Goal: Information Seeking & Learning: Learn about a topic

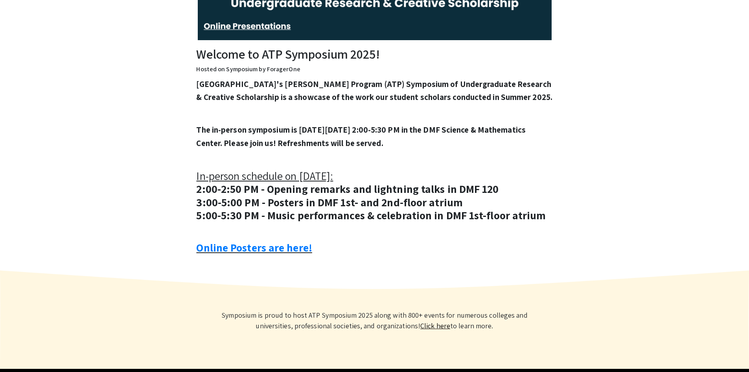
scroll to position [236, 0]
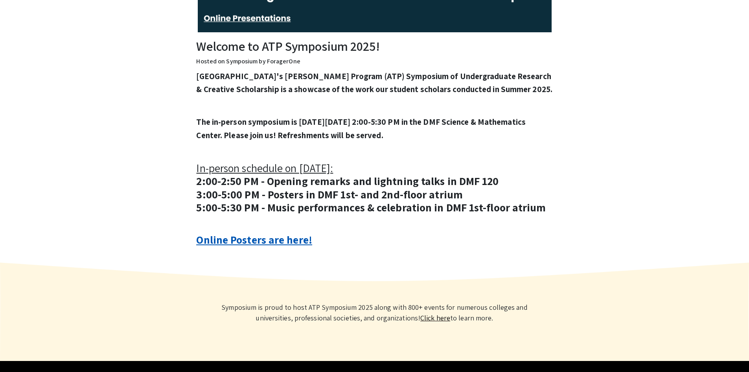
click at [289, 247] on link "Online Posters are here!" at bounding box center [254, 239] width 116 height 15
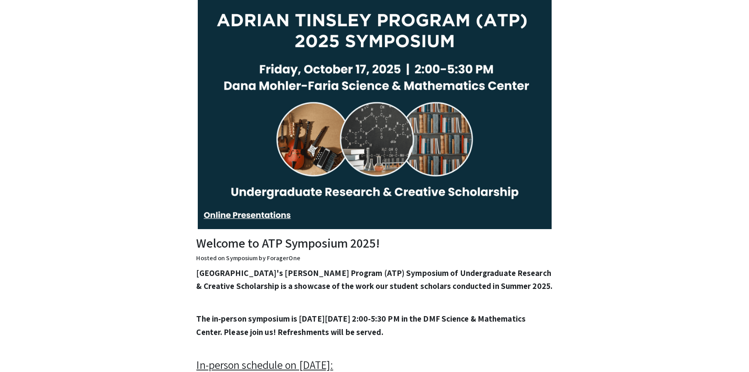
scroll to position [0, 0]
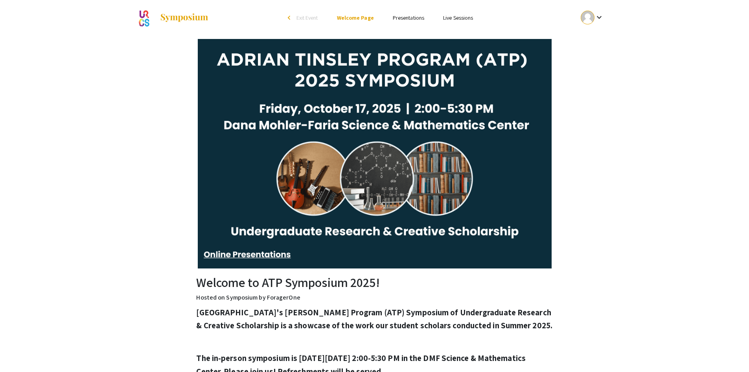
click at [280, 258] on img at bounding box center [375, 153] width 354 height 229
click at [280, 255] on img at bounding box center [375, 153] width 354 height 229
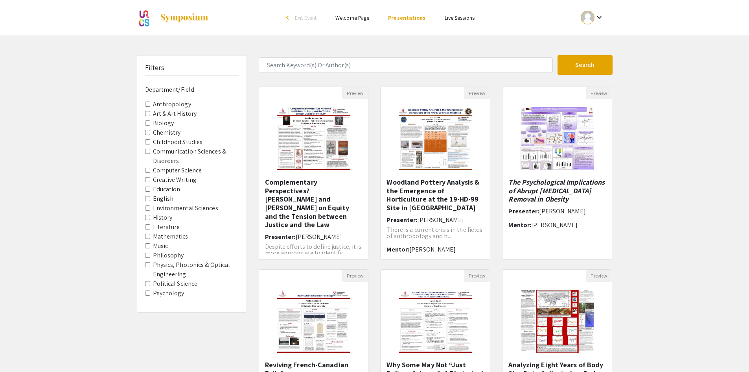
click at [148, 124] on input "Biology" at bounding box center [147, 122] width 5 height 5
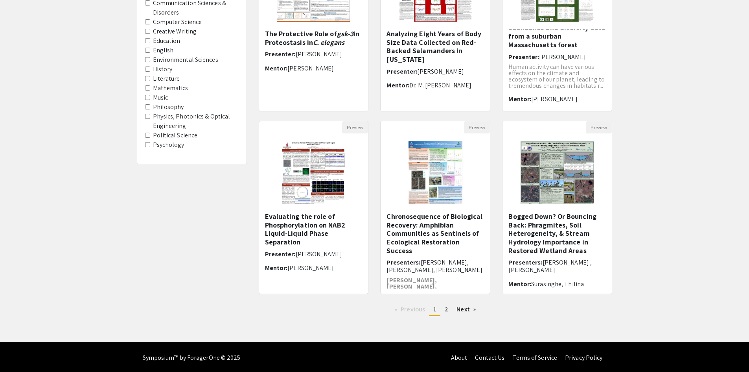
scroll to position [150, 0]
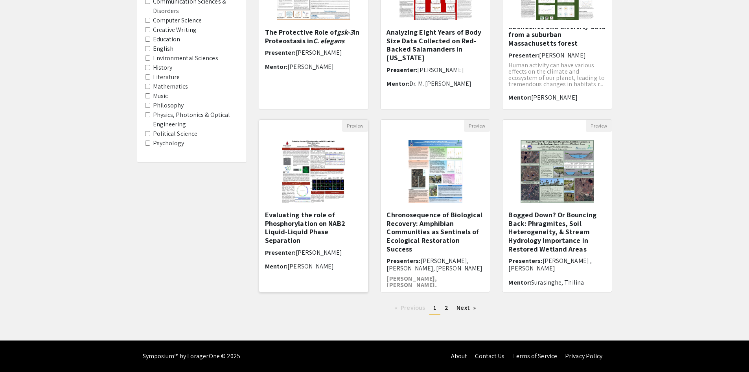
click at [301, 199] on img at bounding box center [313, 171] width 79 height 79
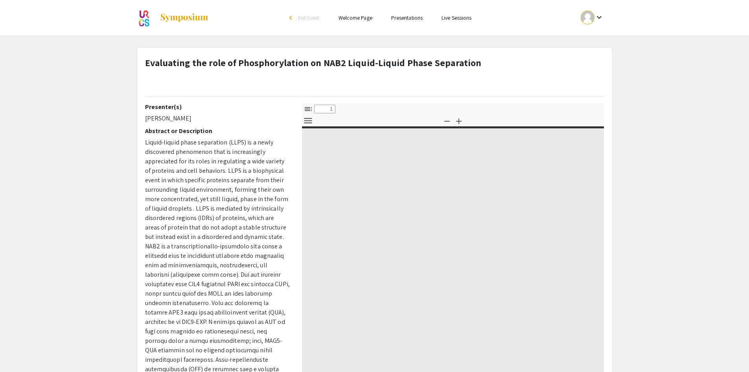
select select "custom"
type input "0"
select select "custom"
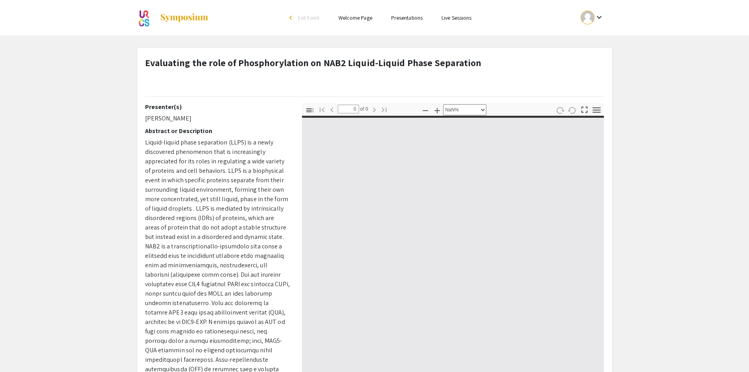
type input "1"
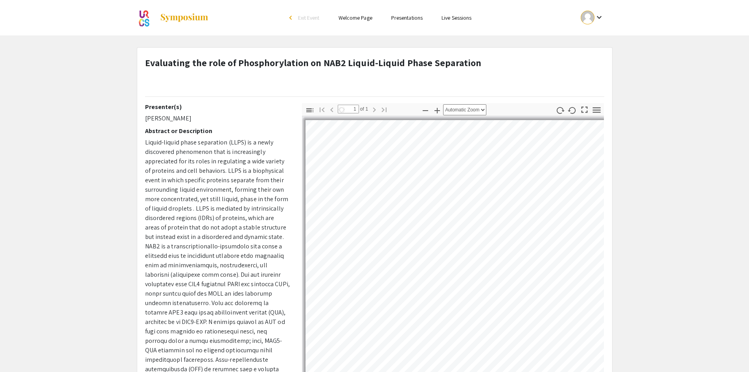
select select "auto"
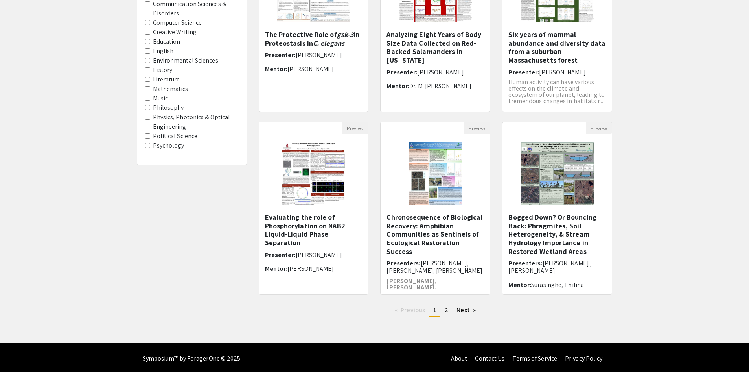
scroll to position [150, 0]
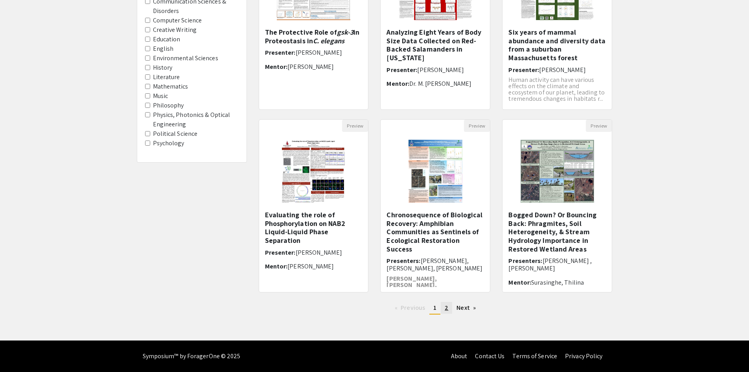
click at [445, 308] on span "2" at bounding box center [447, 307] width 4 height 8
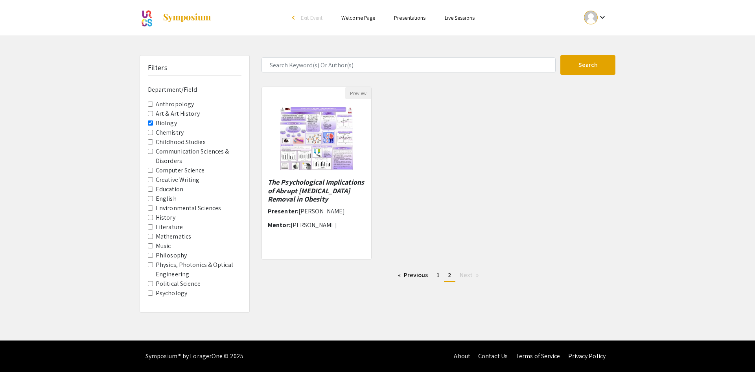
click at [149, 122] on input "Biology" at bounding box center [150, 122] width 5 height 5
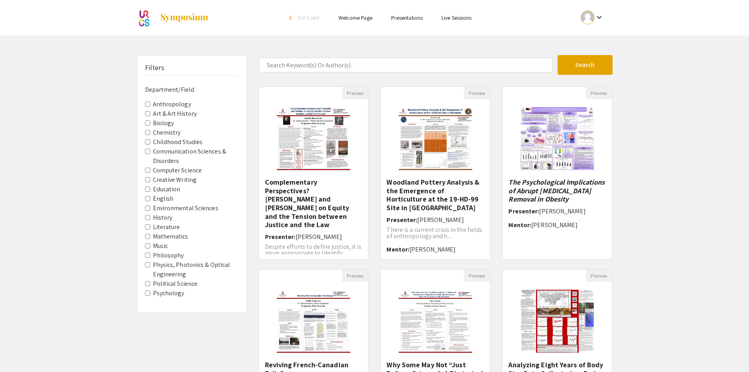
click at [148, 134] on input "Chemistry" at bounding box center [147, 132] width 5 height 5
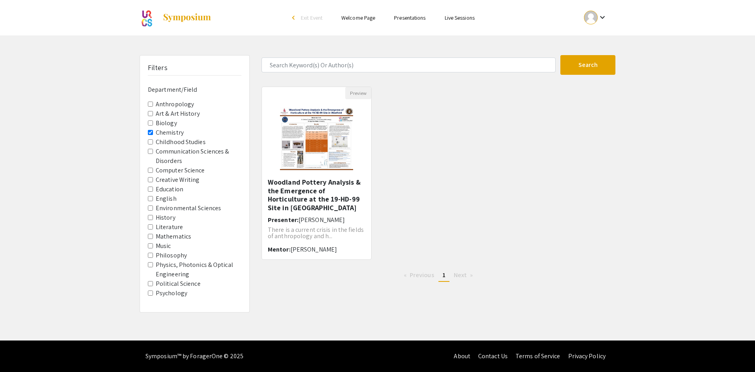
click at [150, 133] on input "Chemistry" at bounding box center [150, 132] width 5 height 5
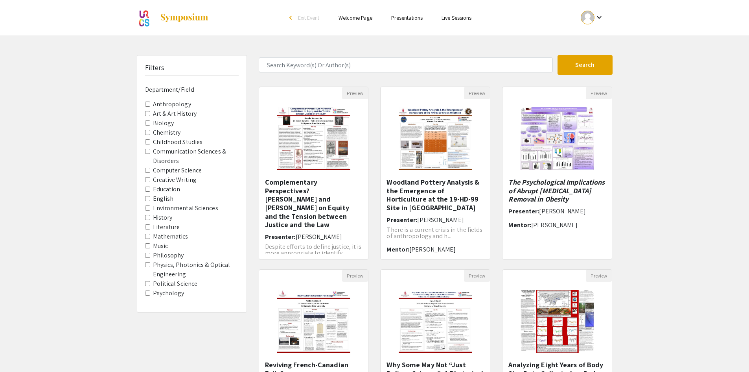
click at [148, 207] on Sciences "Environmental Sciences" at bounding box center [147, 207] width 5 height 5
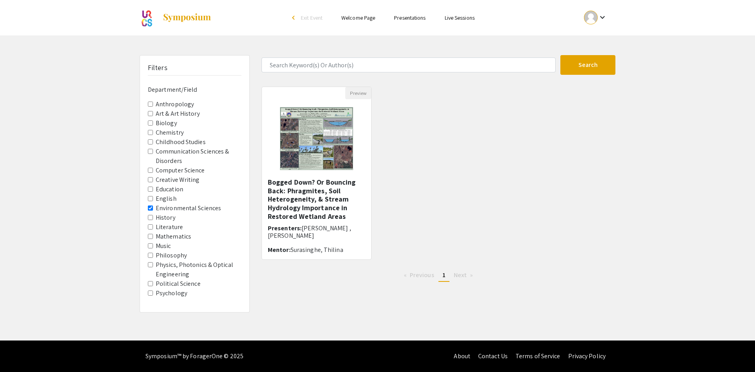
click at [150, 209] on Sciences "Environmental Sciences" at bounding box center [150, 207] width 5 height 5
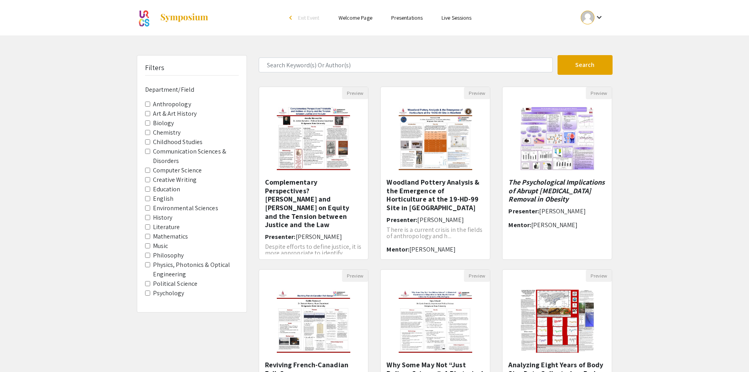
click at [147, 151] on Disorders "Communication Sciences & Disorders" at bounding box center [147, 151] width 5 height 5
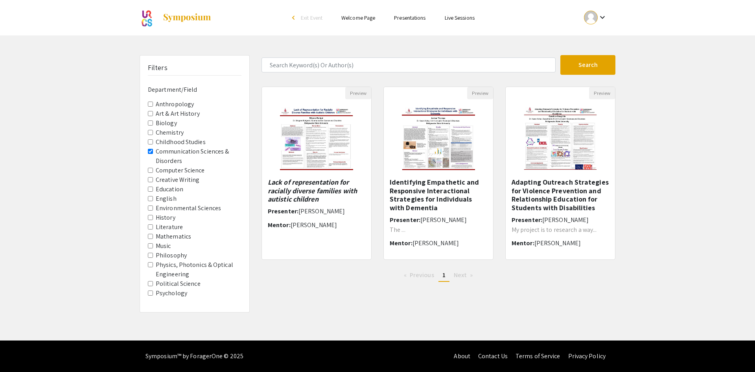
click at [147, 151] on div "Filters Department/Field Anthropology Art & Art History Biology Chemistry Child…" at bounding box center [194, 183] width 109 height 256
click at [150, 152] on Disorders "Communication Sciences & Disorders" at bounding box center [150, 151] width 5 height 5
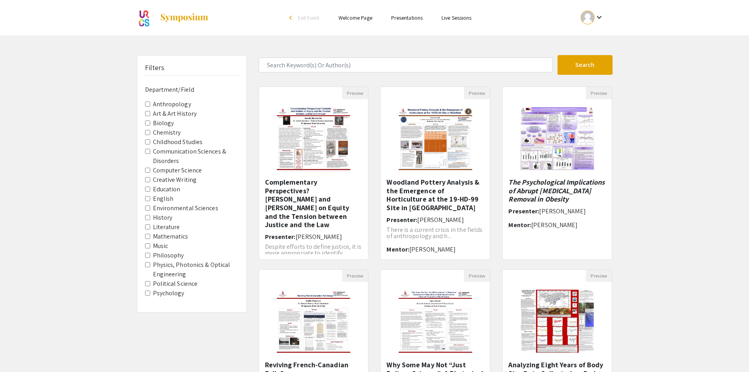
click at [150, 133] on span "Chemistry" at bounding box center [192, 132] width 94 height 9
click at [147, 133] on input "Chemistry" at bounding box center [147, 132] width 5 height 5
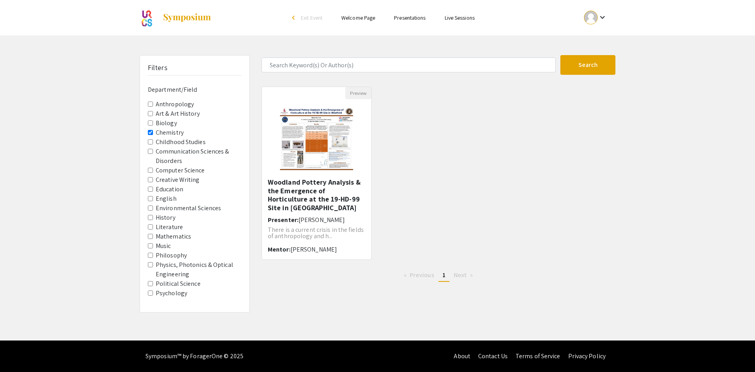
click at [150, 132] on input "Chemistry" at bounding box center [150, 132] width 5 height 5
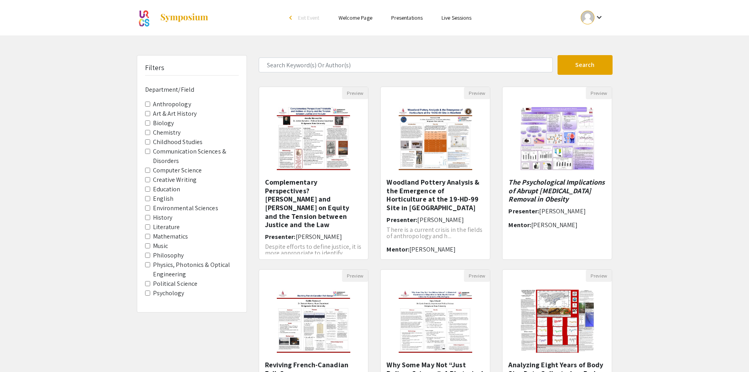
click at [147, 123] on input "Biology" at bounding box center [147, 122] width 5 height 5
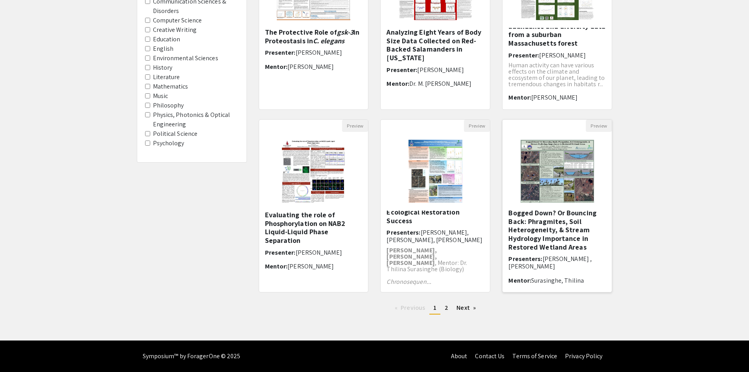
scroll to position [2, 0]
click at [447, 309] on span "2" at bounding box center [447, 307] width 4 height 8
